Goal: Information Seeking & Learning: Learn about a topic

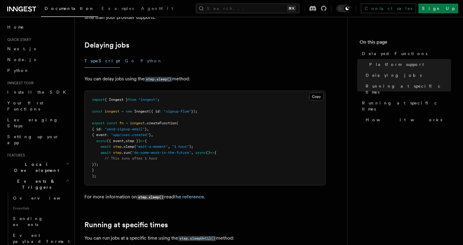
scroll to position [190, 0]
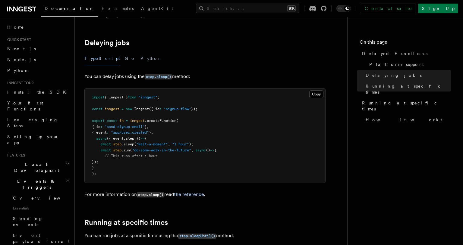
click at [153, 154] on span "// This runs after 1 hour" at bounding box center [131, 156] width 53 height 4
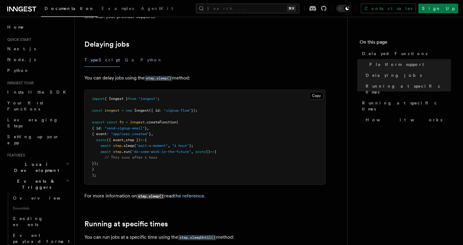
scroll to position [189, 0]
drag, startPoint x: 141, startPoint y: 138, endPoint x: 160, endPoint y: 137, distance: 19.6
click at [160, 143] on span ""wait-a-moment"" at bounding box center [152, 145] width 32 height 4
click at [170, 143] on span "," at bounding box center [169, 145] width 2 height 4
drag, startPoint x: 167, startPoint y: 138, endPoint x: 139, endPoint y: 137, distance: 28.0
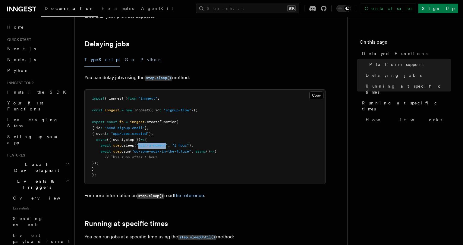
click at [139, 143] on span ""wait-a-moment"" at bounding box center [152, 145] width 32 height 4
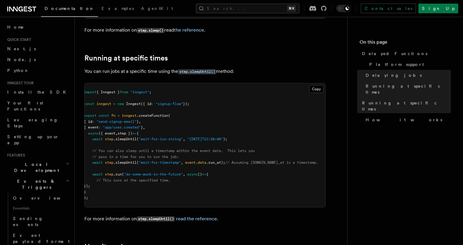
scroll to position [0, 0]
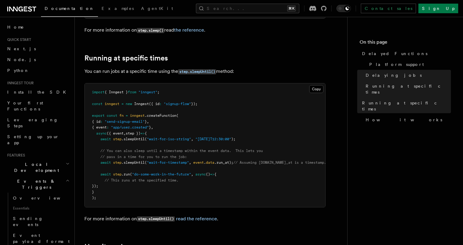
click at [222, 137] on span ""2023-04-01T12:30:00"" at bounding box center [213, 139] width 36 height 4
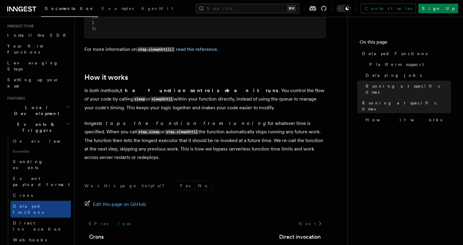
scroll to position [525, 0]
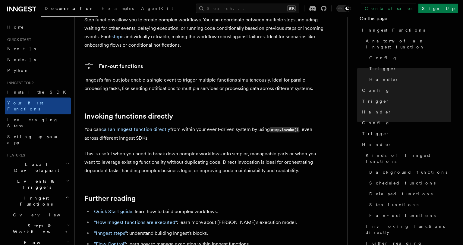
scroll to position [1133, 0]
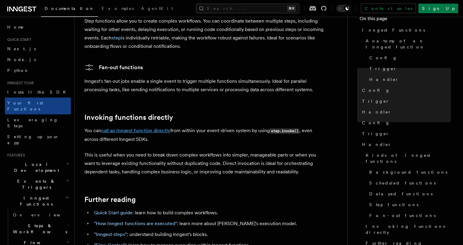
click at [132, 128] on link "call an Inngest function directly" at bounding box center [135, 131] width 69 height 6
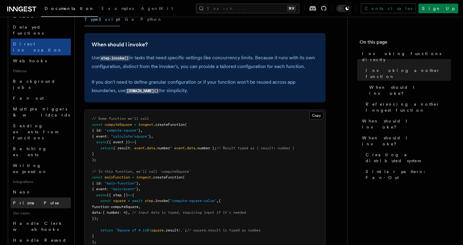
scroll to position [338, 0]
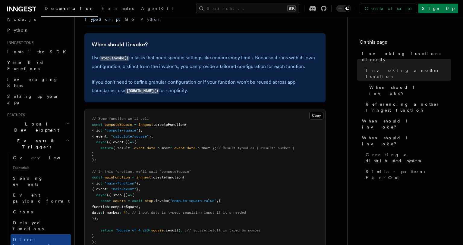
scroll to position [0, 0]
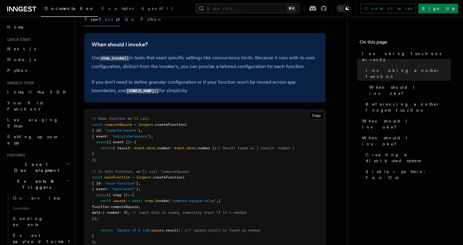
click at [43, 176] on h2 "Events & Triggers" at bounding box center [38, 184] width 66 height 17
click at [33, 195] on span "Inngest Functions" at bounding box center [35, 201] width 60 height 12
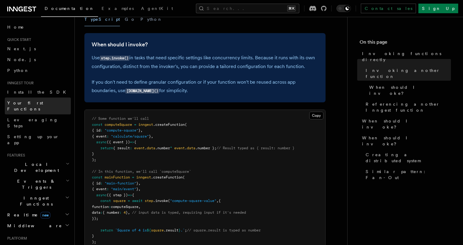
click at [41, 102] on span "Your first Functions" at bounding box center [25, 106] width 36 height 11
